Goal: Information Seeking & Learning: Learn about a topic

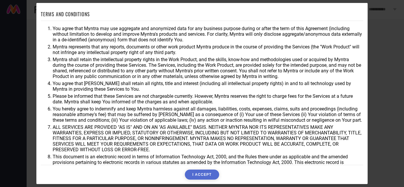
click at [209, 179] on button "I ACCEPT" at bounding box center [202, 175] width 34 height 10
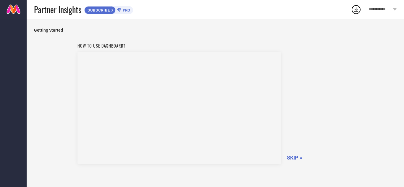
click at [295, 157] on span "SKIP »" at bounding box center [294, 158] width 15 height 6
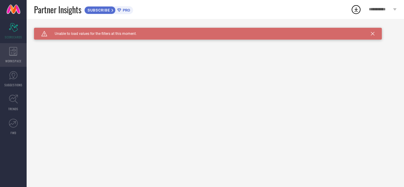
click at [12, 62] on span "WORKSPACE" at bounding box center [13, 61] width 16 height 4
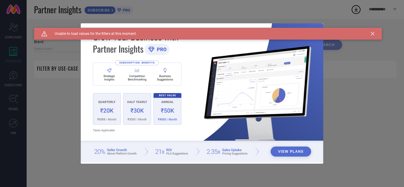
type input "1 STOP FASHION"
type input "All"
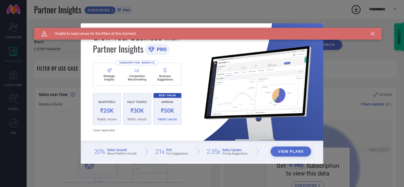
click at [371, 34] on icon at bounding box center [373, 34] width 4 height 4
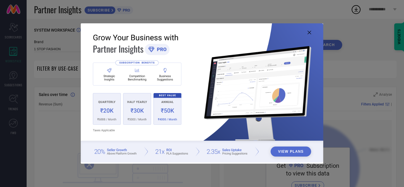
click at [310, 32] on icon at bounding box center [310, 33] width 4 height 4
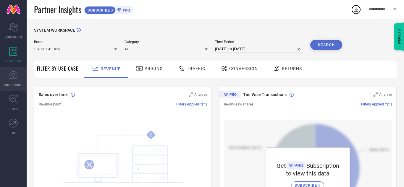
click at [6, 90] on link "SUGGESTIONS" at bounding box center [13, 79] width 27 height 24
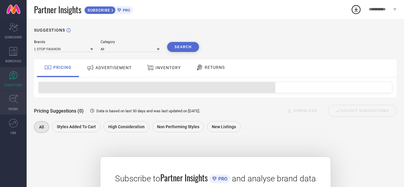
click at [9, 98] on icon at bounding box center [13, 99] width 9 height 9
